Goal: Information Seeking & Learning: Find specific fact

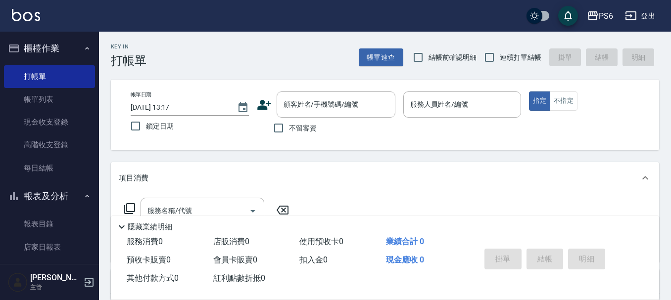
drag, startPoint x: 252, startPoint y: 59, endPoint x: 245, endPoint y: 59, distance: 7.4
click at [252, 59] on div "Key In 打帳單 帳單速查 結帳前確認明細 連續打單結帳 掛單 結帳 明細" at bounding box center [379, 50] width 560 height 36
click at [48, 107] on link "帳單列表" at bounding box center [49, 99] width 91 height 23
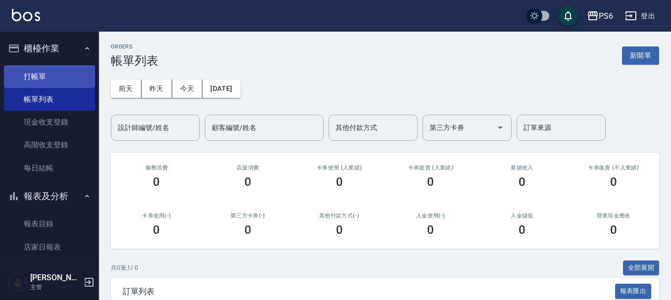
click at [64, 77] on link "打帳單" at bounding box center [49, 76] width 91 height 23
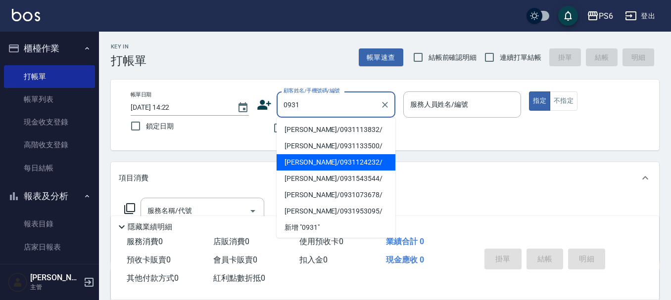
click at [364, 159] on li "[PERSON_NAME]/0931124232/" at bounding box center [336, 162] width 119 height 16
type input "[PERSON_NAME]/0931124232/"
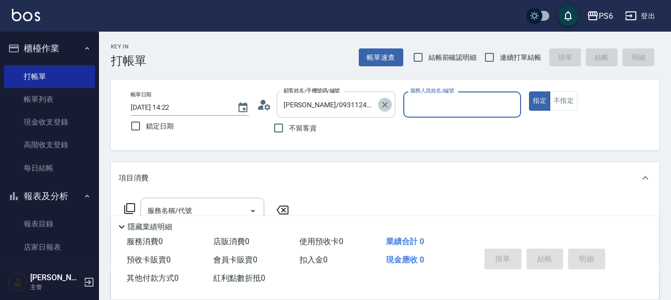
click at [388, 105] on icon "Clear" at bounding box center [385, 105] width 10 height 10
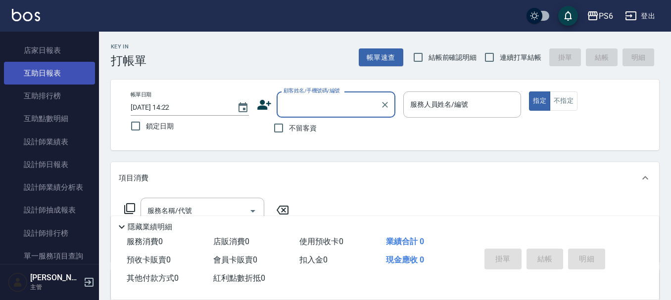
scroll to position [198, 0]
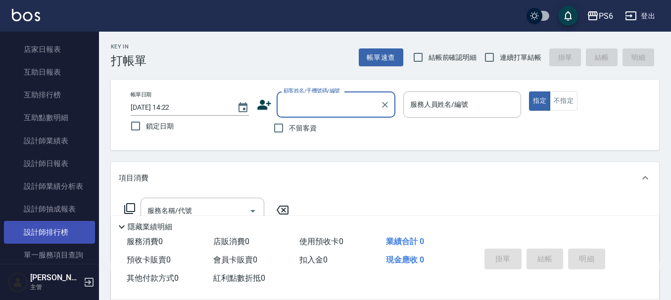
click at [55, 232] on link "設計師排行榜" at bounding box center [49, 232] width 91 height 23
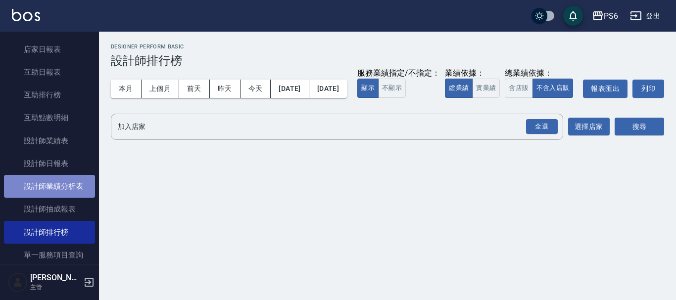
click at [77, 189] on link "設計師業績分析表" at bounding box center [49, 186] width 91 height 23
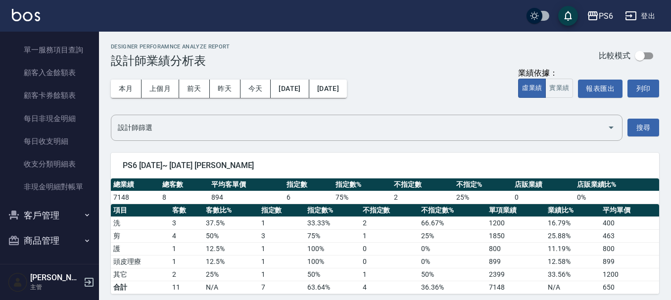
scroll to position [405, 0]
click at [43, 220] on button "客戶管理" at bounding box center [49, 214] width 91 height 26
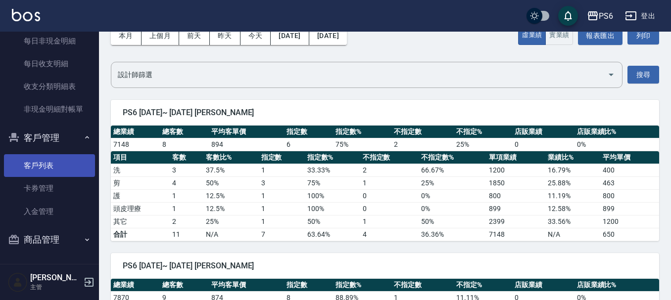
scroll to position [99, 0]
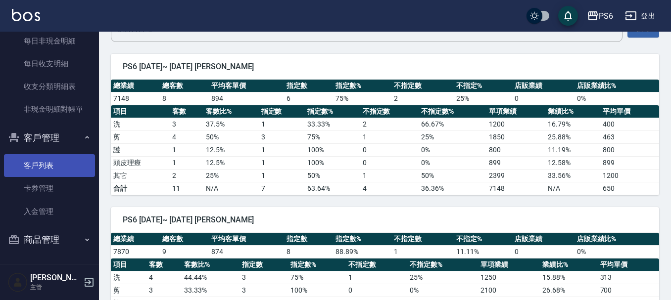
click at [47, 164] on link "客戶列表" at bounding box center [49, 165] width 91 height 23
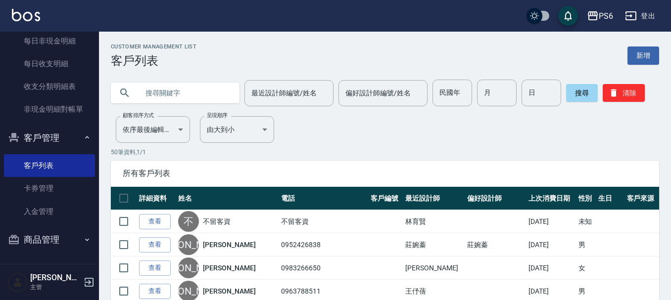
click at [193, 95] on input "text" at bounding box center [185, 93] width 93 height 27
click at [171, 92] on input "[PERSON_NAME]" at bounding box center [185, 93] width 93 height 27
type input "[PERSON_NAME]"
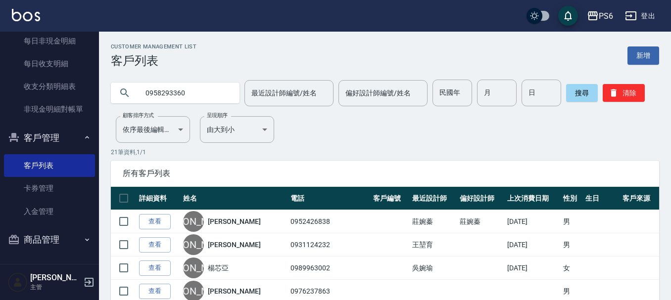
type input "0958293360"
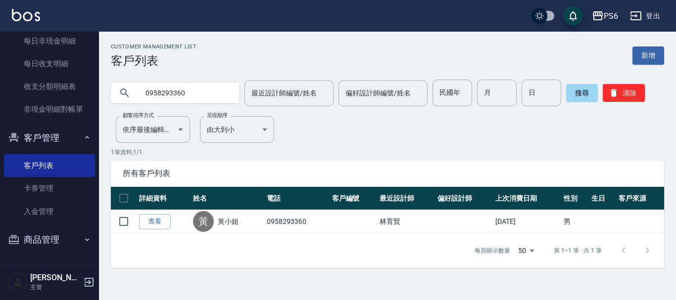
drag, startPoint x: 194, startPoint y: 93, endPoint x: 130, endPoint y: 93, distance: 64.3
click at [130, 93] on div "0958293360" at bounding box center [175, 93] width 129 height 21
click at [199, 95] on input "0958293360" at bounding box center [185, 93] width 93 height 27
click at [202, 94] on input "0958293360" at bounding box center [185, 93] width 93 height 27
click at [125, 90] on icon at bounding box center [125, 93] width 12 height 12
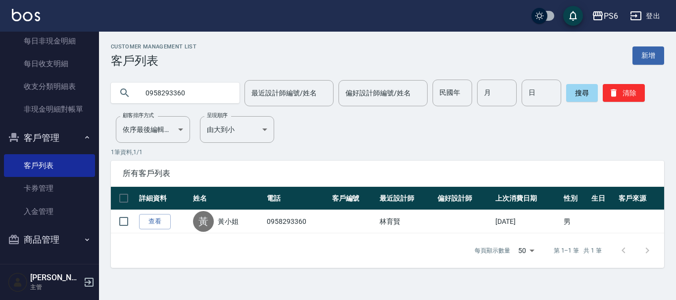
click at [123, 94] on icon at bounding box center [124, 93] width 8 height 8
click at [195, 95] on input "0958293360" at bounding box center [185, 93] width 93 height 27
type input "0958293360"
click at [131, 93] on div "0958293360" at bounding box center [175, 93] width 129 height 21
click at [127, 94] on div "0958293360" at bounding box center [175, 93] width 129 height 21
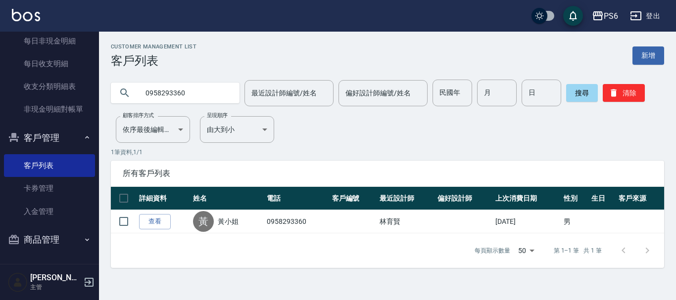
click at [127, 94] on icon at bounding box center [125, 93] width 12 height 12
drag, startPoint x: 126, startPoint y: 94, endPoint x: 110, endPoint y: 105, distance: 19.1
click at [121, 98] on icon at bounding box center [125, 93] width 12 height 12
click at [37, 167] on link "客戶列表" at bounding box center [49, 165] width 91 height 23
click at [35, 191] on link "卡券管理" at bounding box center [49, 188] width 91 height 23
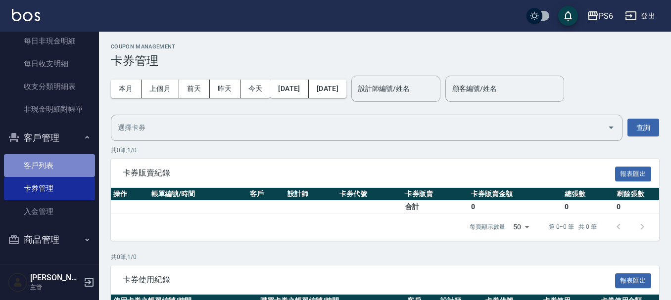
click at [67, 169] on link "客戶列表" at bounding box center [49, 165] width 91 height 23
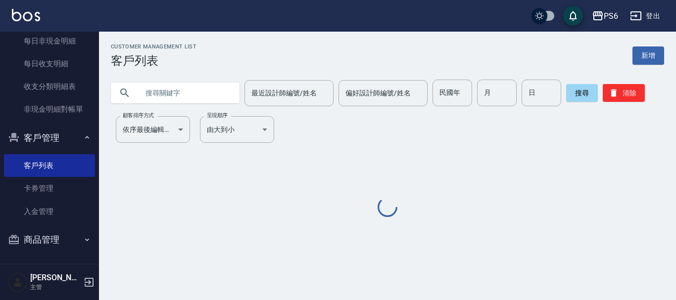
click at [175, 98] on input "text" at bounding box center [185, 93] width 93 height 27
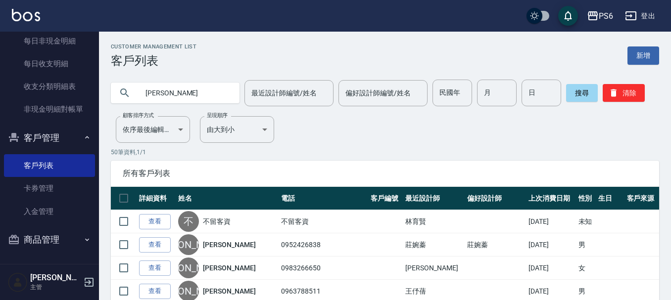
type input "[PERSON_NAME]"
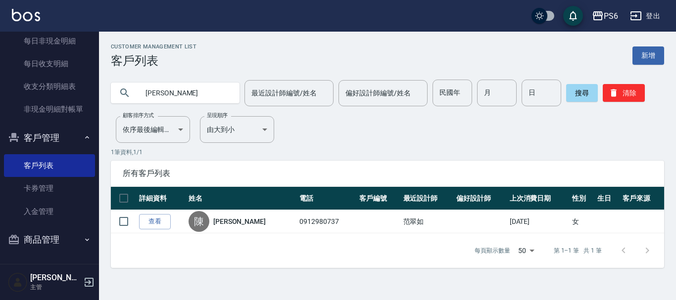
drag, startPoint x: 182, startPoint y: 96, endPoint x: 127, endPoint y: 96, distance: 54.9
click at [127, 96] on div "[PERSON_NAME]" at bounding box center [175, 93] width 129 height 21
type input "0958296360"
click at [579, 95] on button "搜尋" at bounding box center [582, 93] width 32 height 18
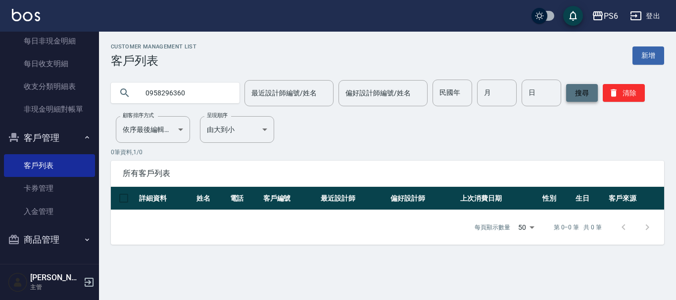
click at [580, 95] on button "搜尋" at bounding box center [582, 93] width 32 height 18
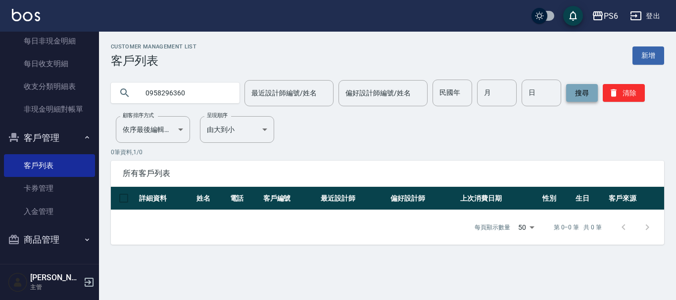
click at [580, 95] on button "搜尋" at bounding box center [582, 93] width 32 height 18
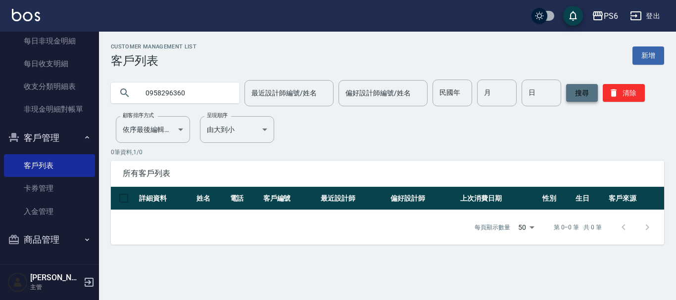
click at [580, 95] on button "搜尋" at bounding box center [582, 93] width 32 height 18
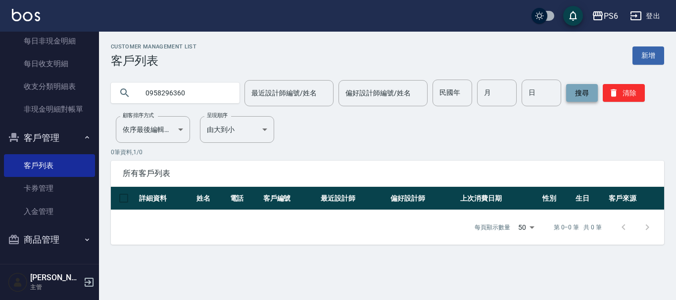
click at [580, 95] on button "搜尋" at bounding box center [582, 93] width 32 height 18
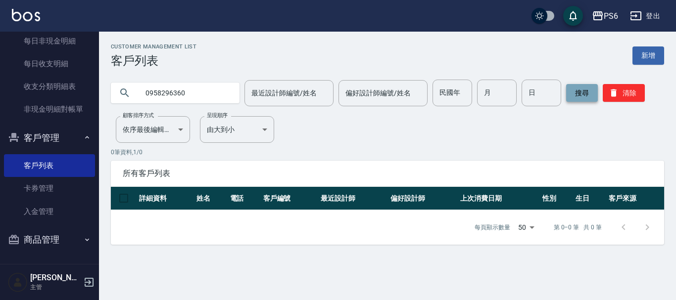
click at [580, 95] on button "搜尋" at bounding box center [582, 93] width 32 height 18
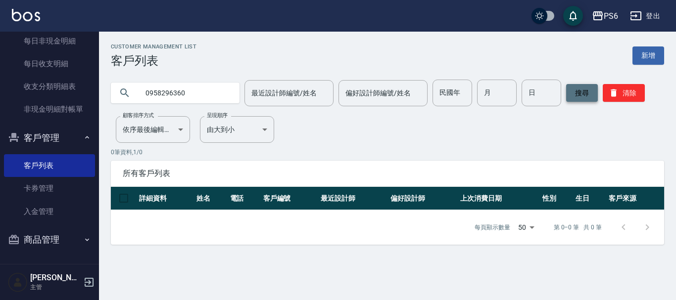
click at [580, 95] on button "搜尋" at bounding box center [582, 93] width 32 height 18
